Goal: Task Accomplishment & Management: Complete application form

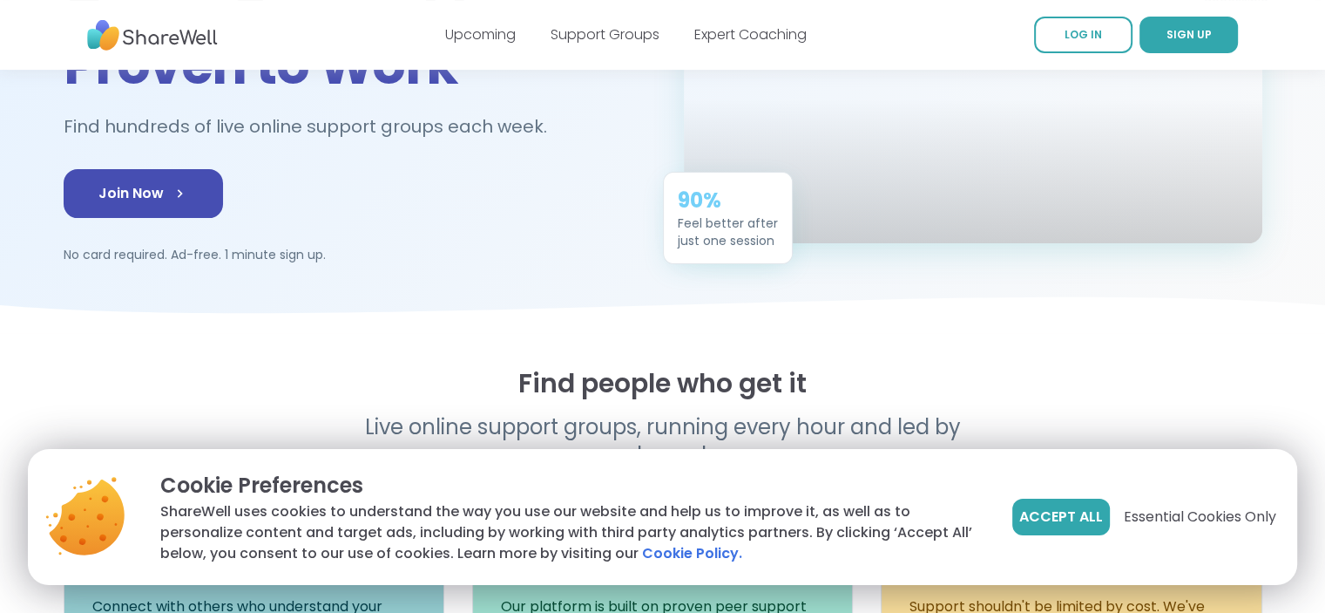
scroll to position [247, 0]
click at [176, 200] on icon at bounding box center [182, 192] width 17 height 17
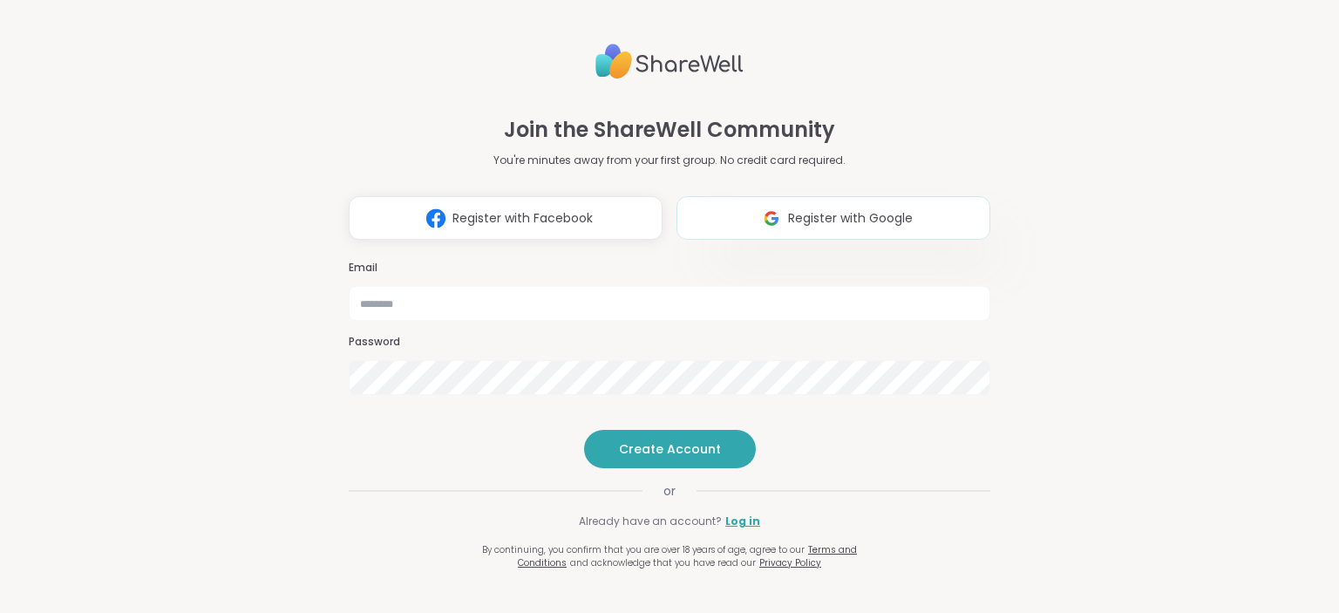
click at [779, 202] on img at bounding box center [771, 218] width 33 height 32
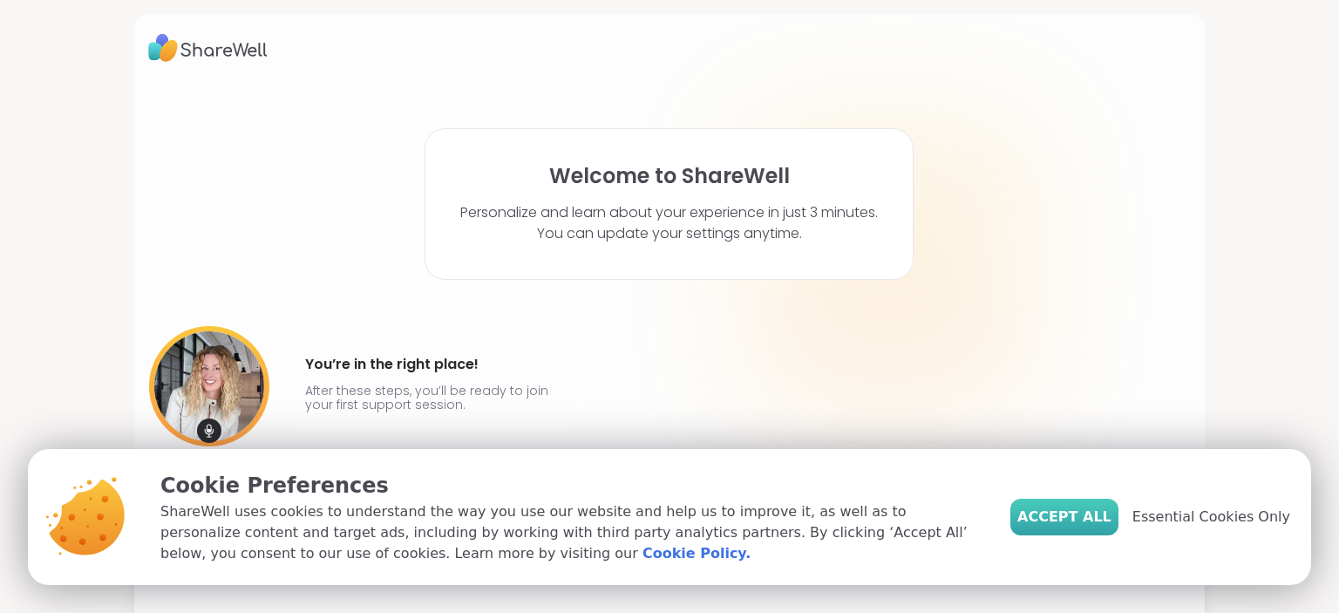
click at [1060, 527] on button "Accept All" at bounding box center [1064, 516] width 108 height 37
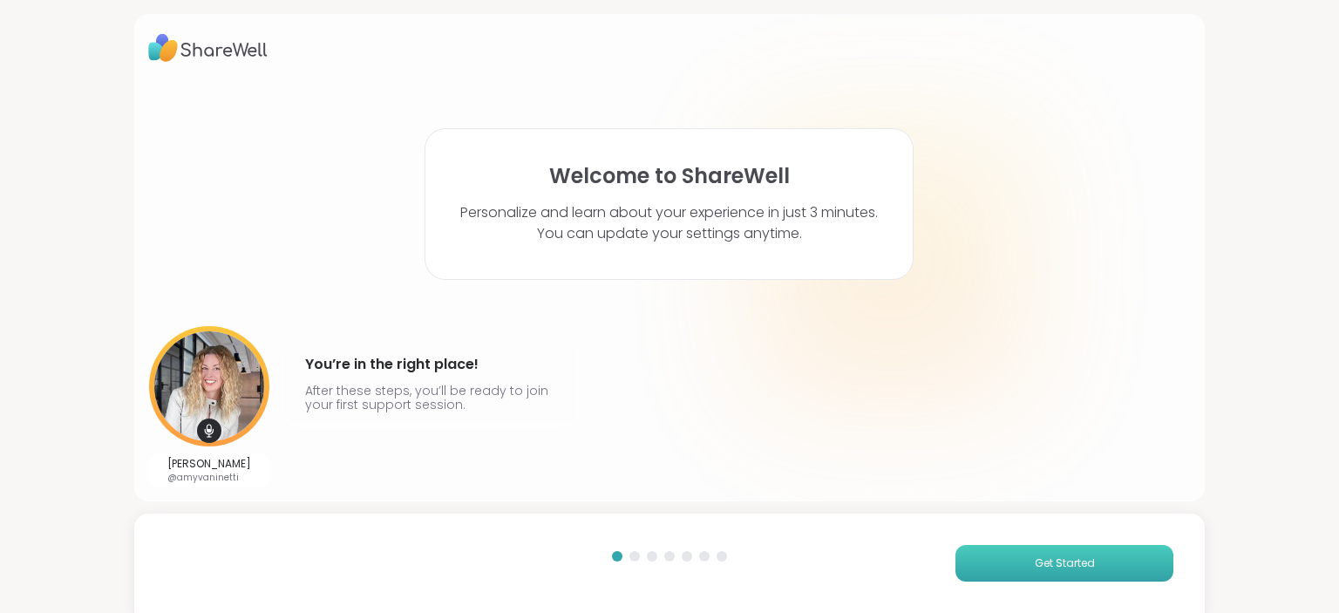
click at [988, 573] on button "Get Started" at bounding box center [1064, 563] width 218 height 37
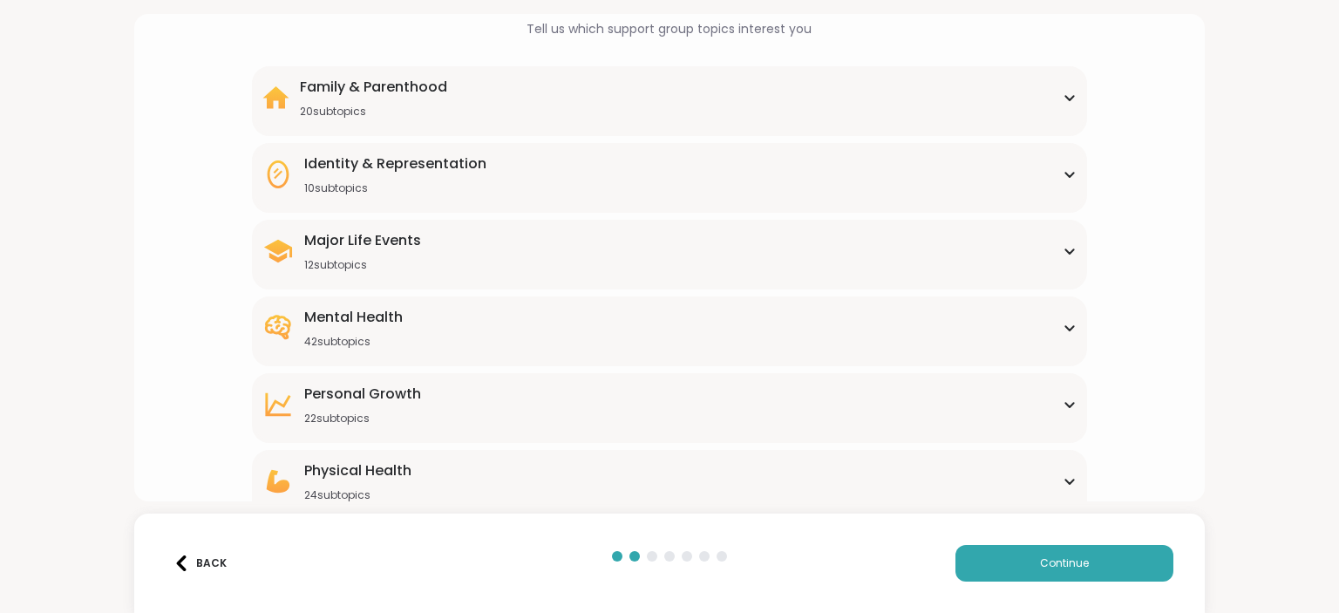
scroll to position [205, 0]
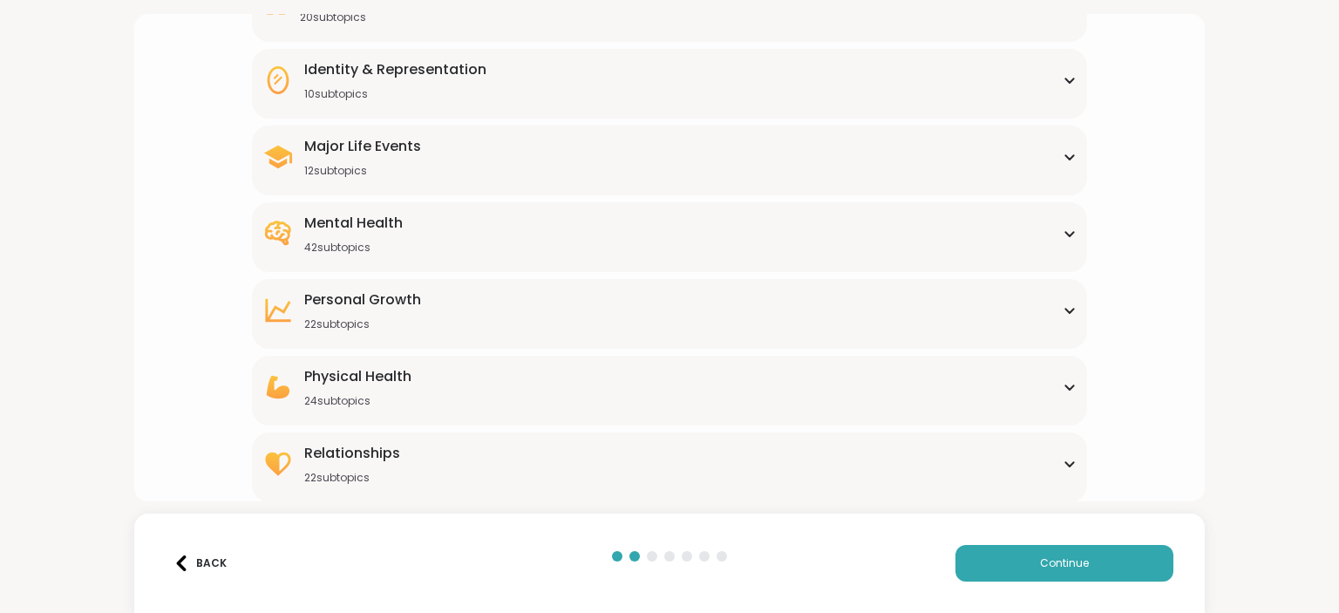
click at [417, 295] on div "Personal Growth" at bounding box center [362, 299] width 117 height 21
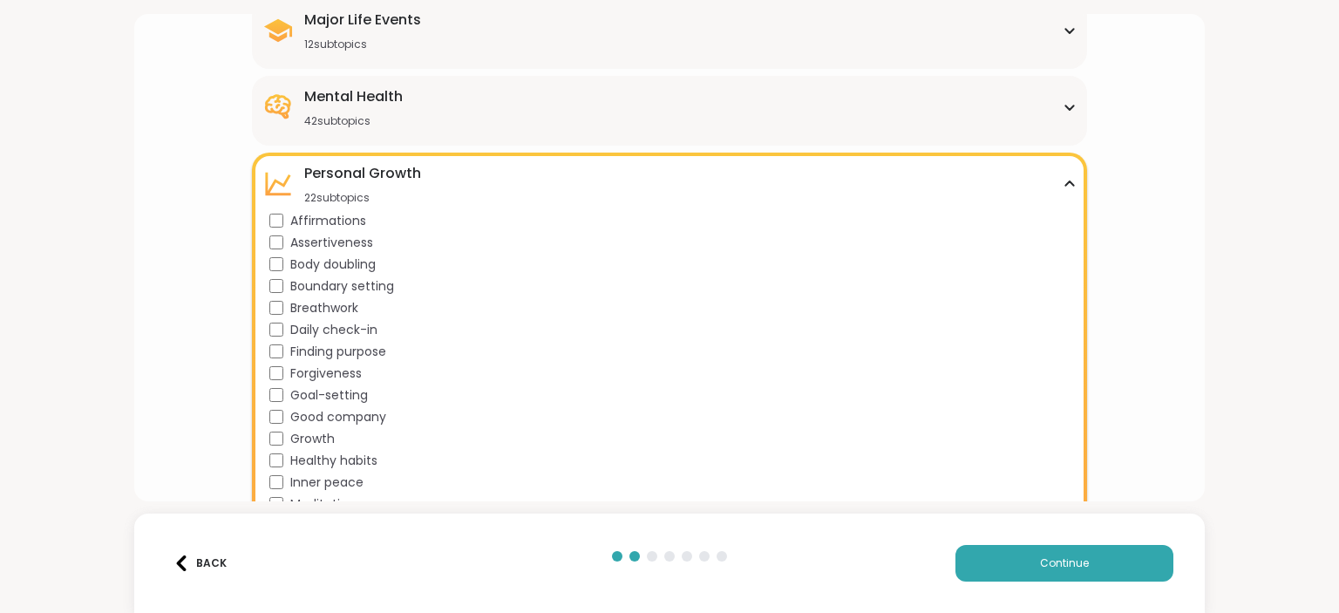
scroll to position [0, 0]
